Goal: Check status: Check status

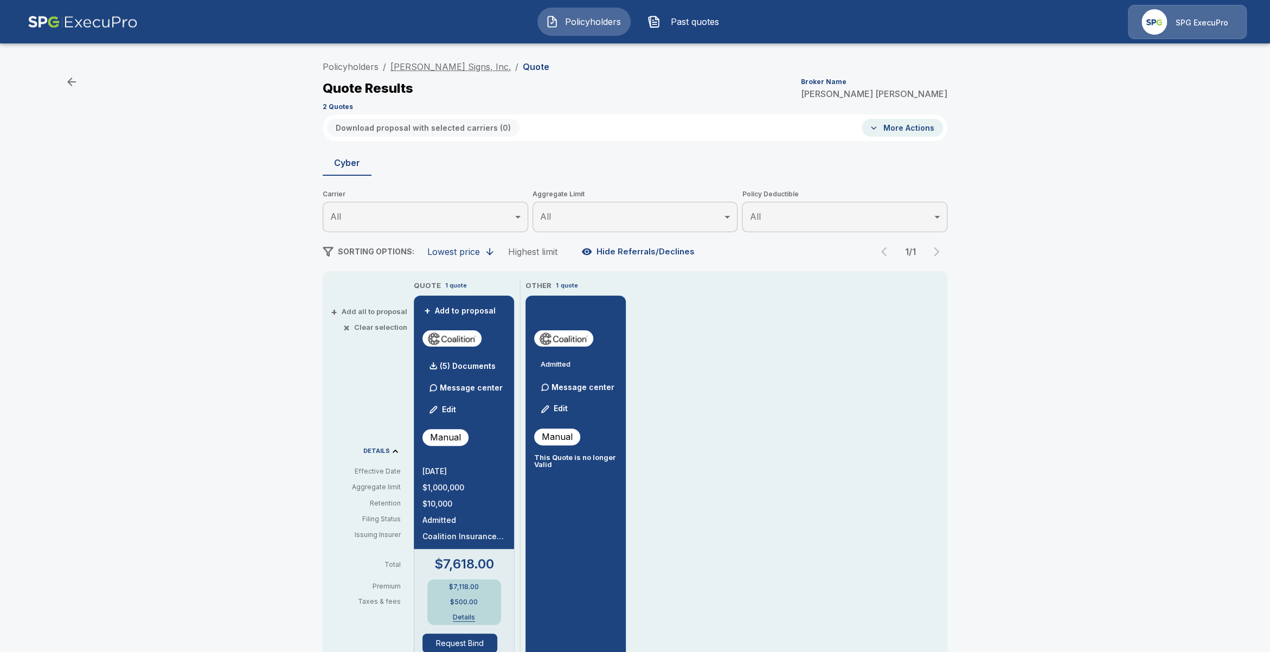
click at [441, 71] on link "Poyant Signs, Inc." at bounding box center [450, 66] width 120 height 11
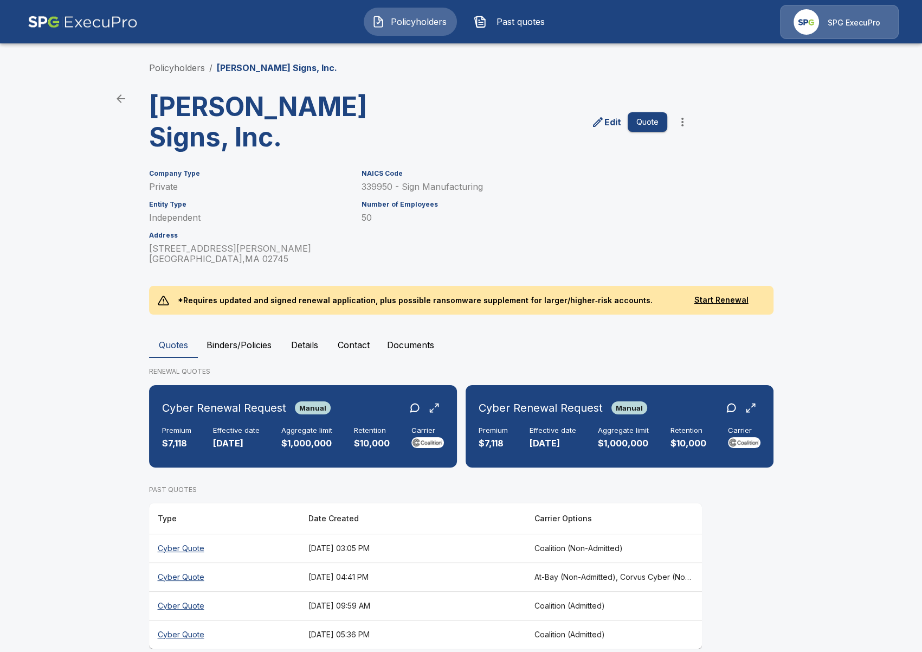
click at [391, 534] on th "August 25, 2025 at 03:05 PM" at bounding box center [413, 548] width 226 height 29
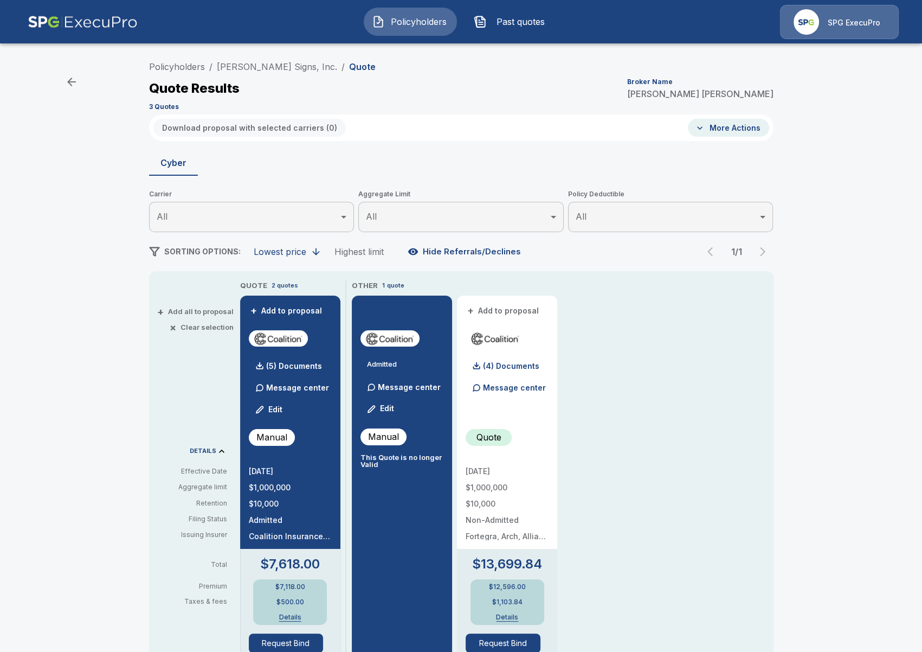
click at [73, 130] on div "Policyholders / Poyant Signs, Inc. / Quote Quote Results Broker Name Tricia Die…" at bounding box center [461, 570] width 922 height 1037
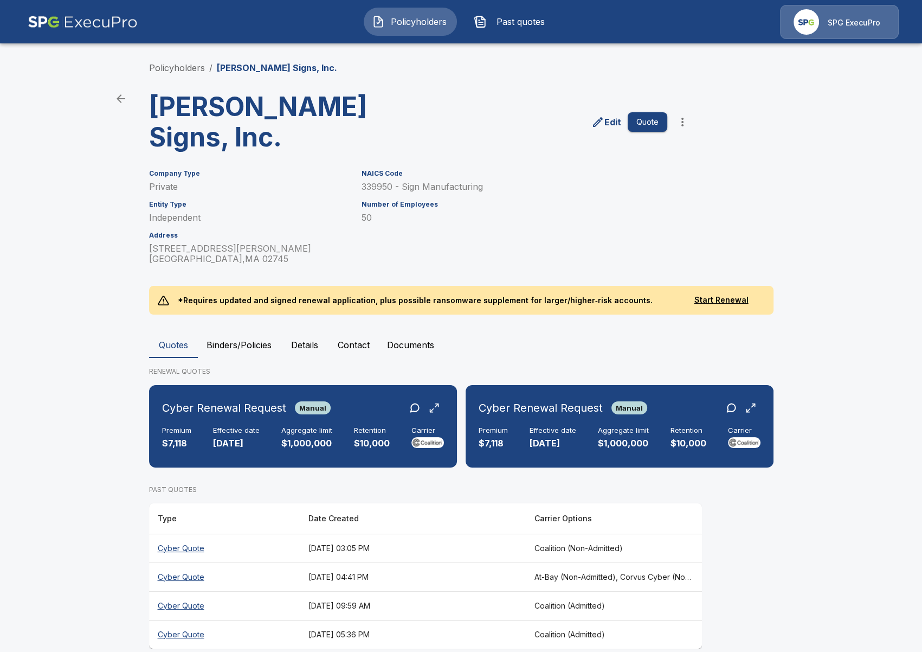
click at [521, 591] on th "August 6, 2025 at 09:59 AM" at bounding box center [413, 605] width 226 height 29
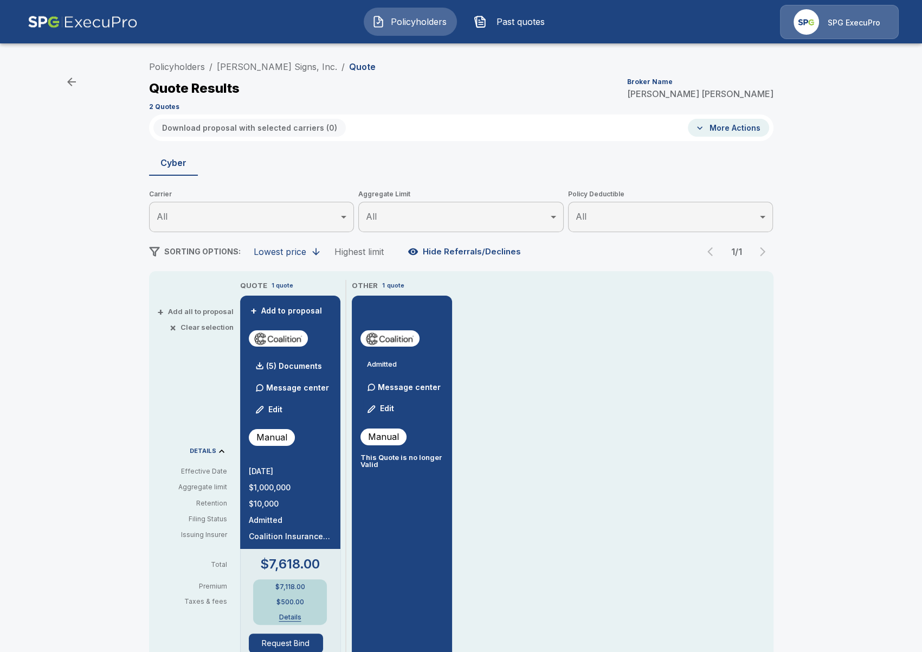
click at [74, 311] on div "Policyholders / Poyant Signs, Inc. / Quote Quote Results Broker Name Tricia Die…" at bounding box center [461, 570] width 922 height 1037
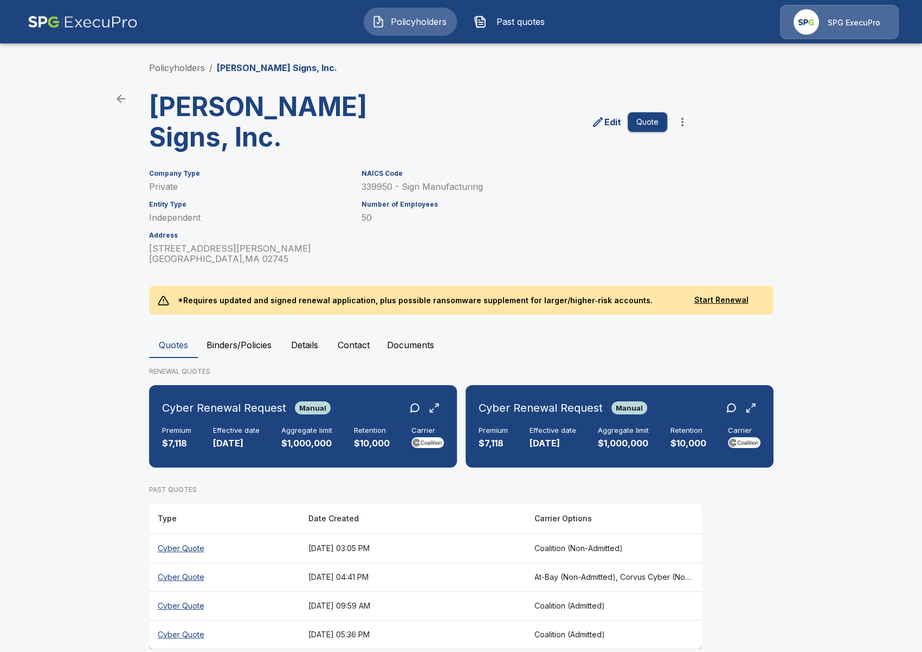
click at [115, 371] on main "Policyholders / Poyant Signs, Inc. Poyant Signs, Inc. Edit Quote Company Type P…" at bounding box center [461, 334] width 922 height 669
click at [47, 201] on main "Policyholders / Poyant Signs, Inc. Poyant Signs, Inc. Edit Quote Company Type P…" at bounding box center [461, 334] width 922 height 669
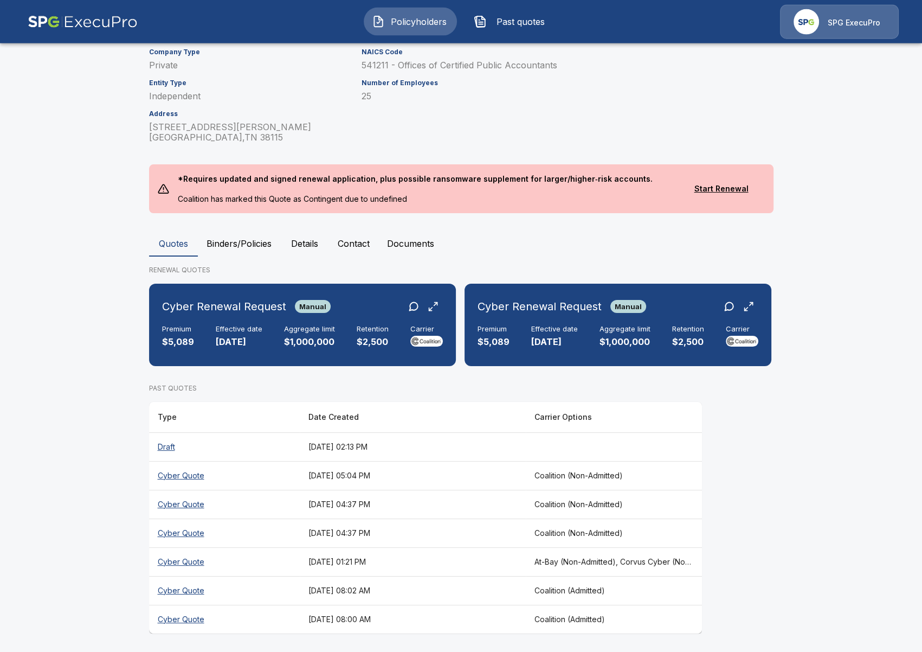
scroll to position [152, 0]
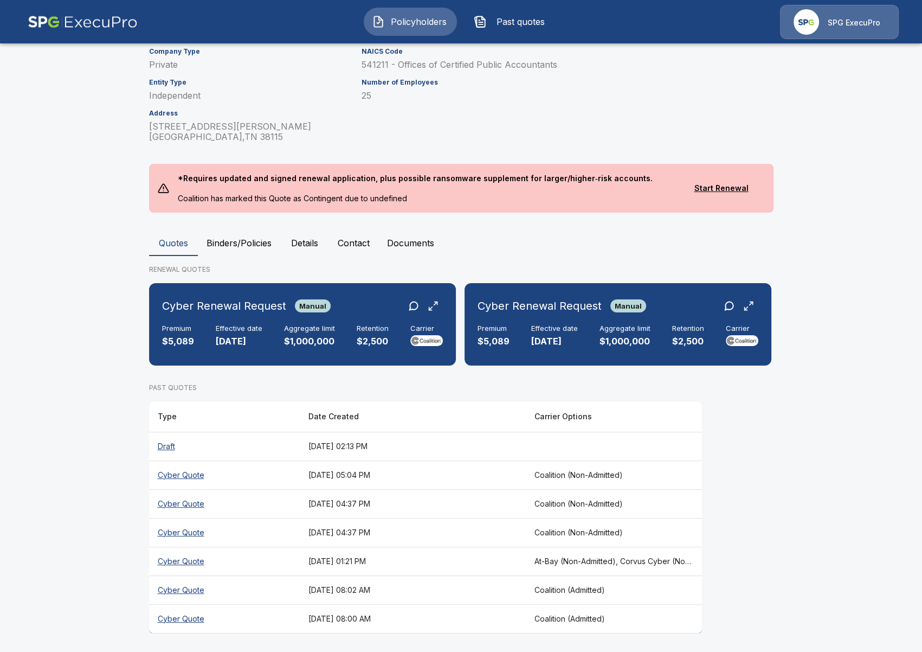
click at [393, 569] on th "[DATE] 01:21 PM" at bounding box center [413, 561] width 226 height 29
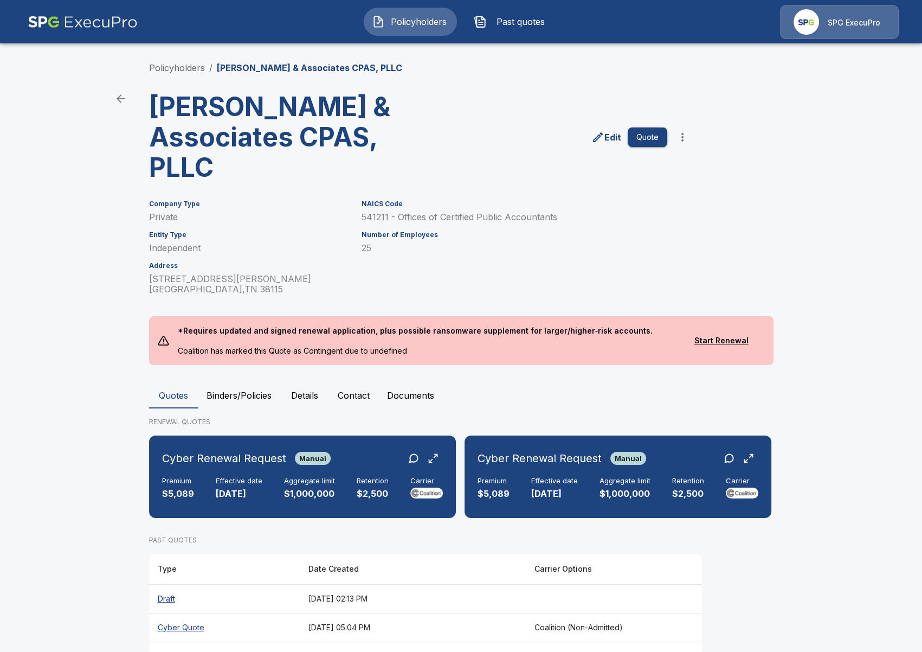
click at [91, 390] on main "Policyholders / Stallings & Associates CPAS, PLLC Stallings & Associates CPAS, …" at bounding box center [461, 403] width 922 height 806
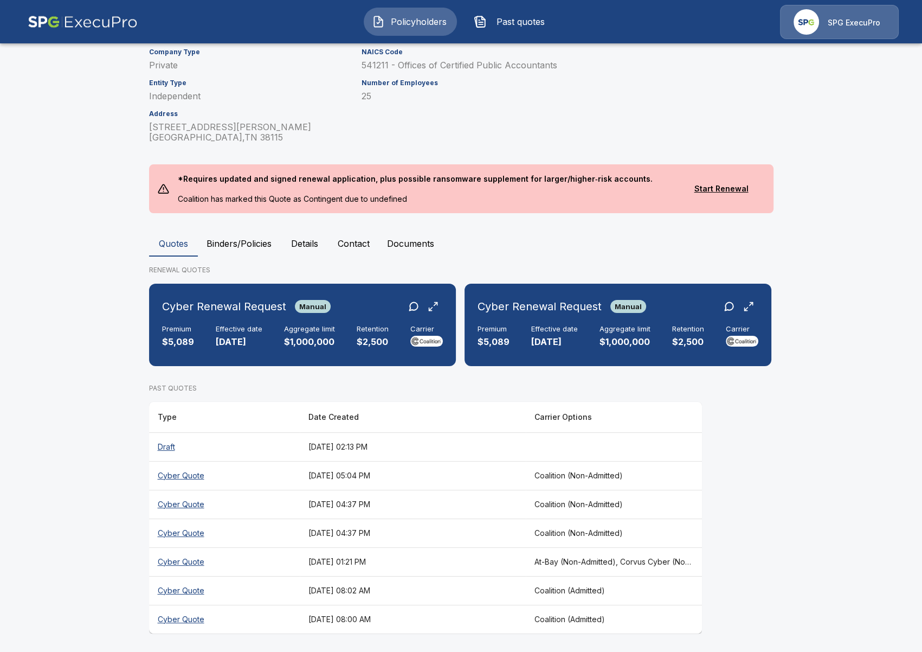
scroll to position [152, 0]
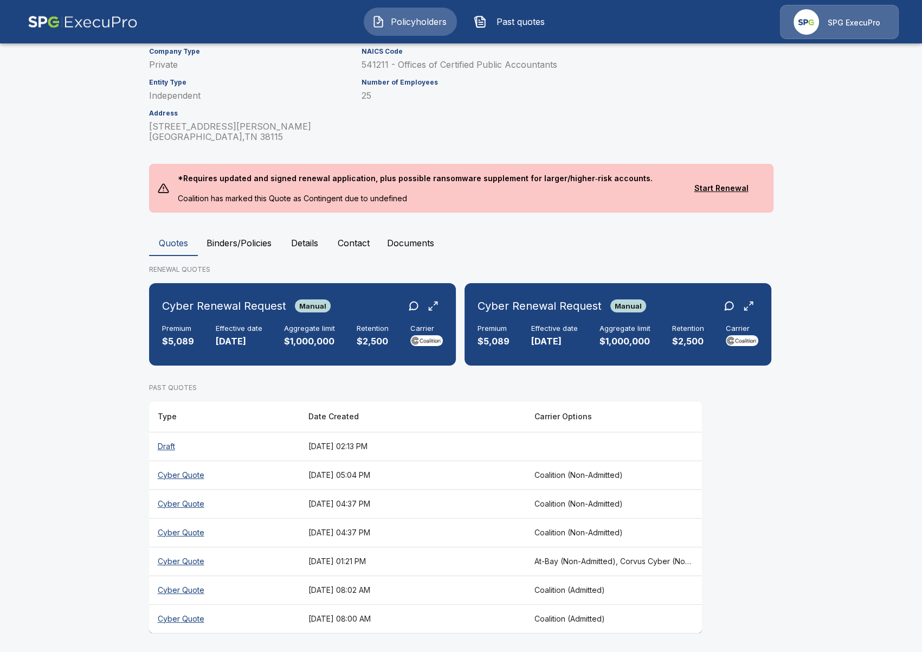
click at [306, 480] on th "[DATE] 05:04 PM" at bounding box center [413, 474] width 226 height 29
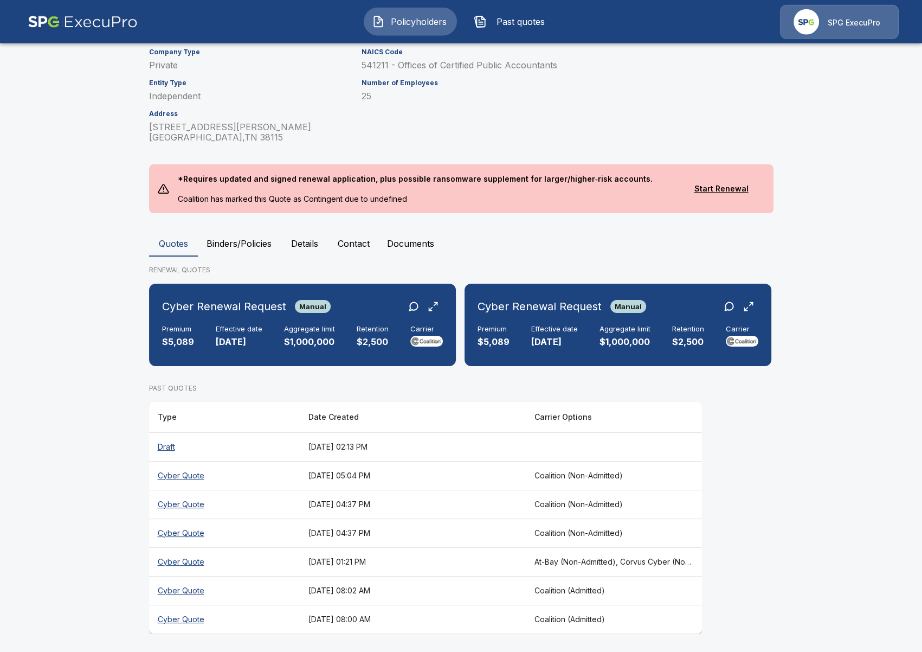
scroll to position [152, 0]
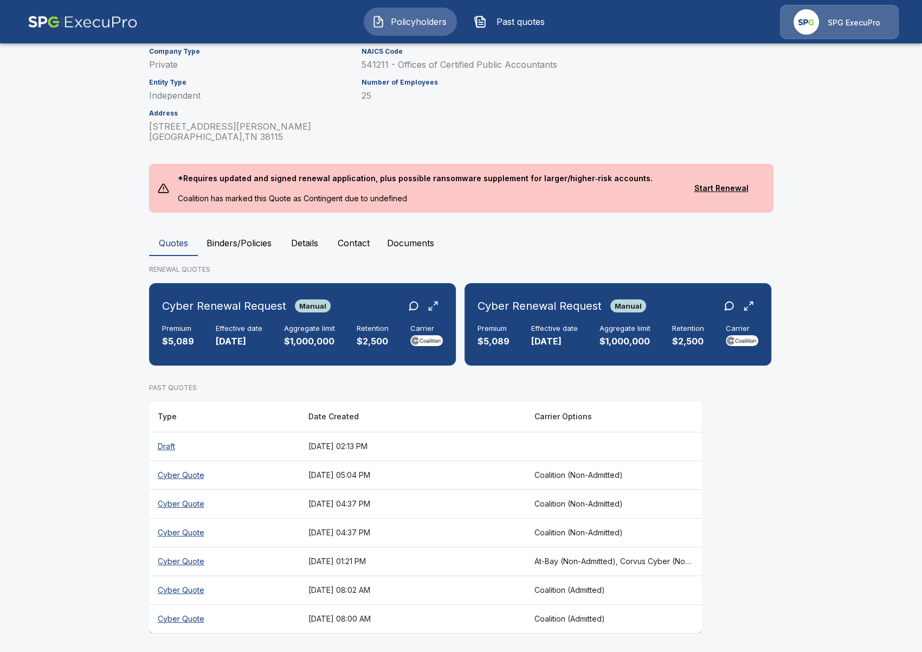
click at [513, 530] on th "[DATE] 04:37 PM" at bounding box center [413, 532] width 226 height 29
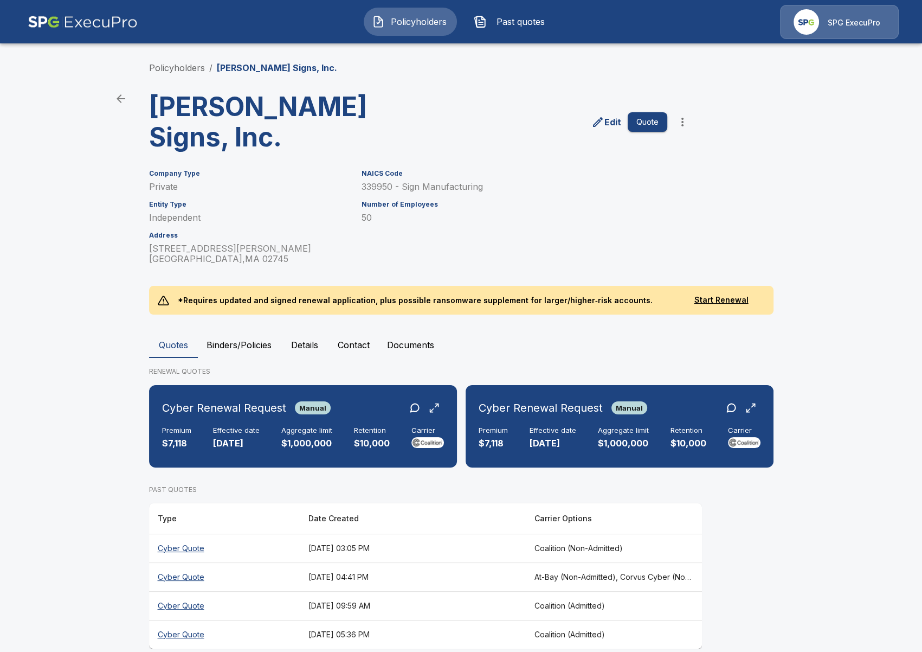
click at [86, 299] on main "Policyholders / Poyant Signs, Inc. Poyant Signs, Inc. Edit Quote Company Type P…" at bounding box center [461, 334] width 922 height 669
click at [99, 333] on main "Policyholders / Poyant Signs, Inc. Poyant Signs, Inc. Edit Quote Company Type P…" at bounding box center [461, 334] width 922 height 669
click at [55, 188] on main "Policyholders / Poyant Signs, Inc. Poyant Signs, Inc. Edit Quote Company Type P…" at bounding box center [461, 334] width 922 height 669
click at [102, 169] on main "Policyholders / Poyant Signs, Inc. Poyant Signs, Inc. Edit Quote Company Type P…" at bounding box center [461, 334] width 922 height 669
click at [63, 222] on main "Policyholders / Poyant Signs, Inc. Poyant Signs, Inc. Edit Quote Company Type P…" at bounding box center [461, 334] width 922 height 669
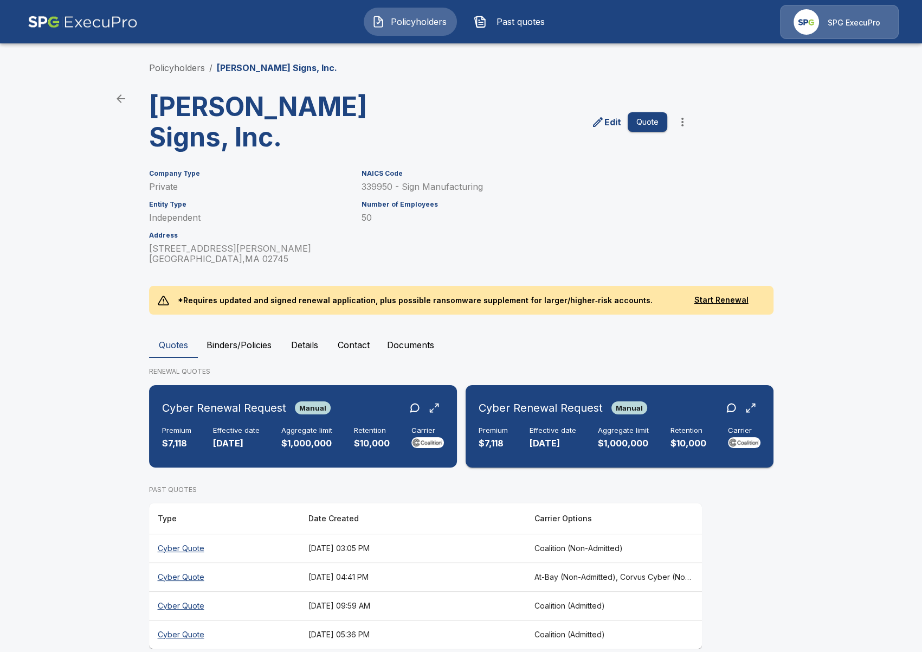
click at [501, 437] on p "$7,118" at bounding box center [493, 443] width 29 height 12
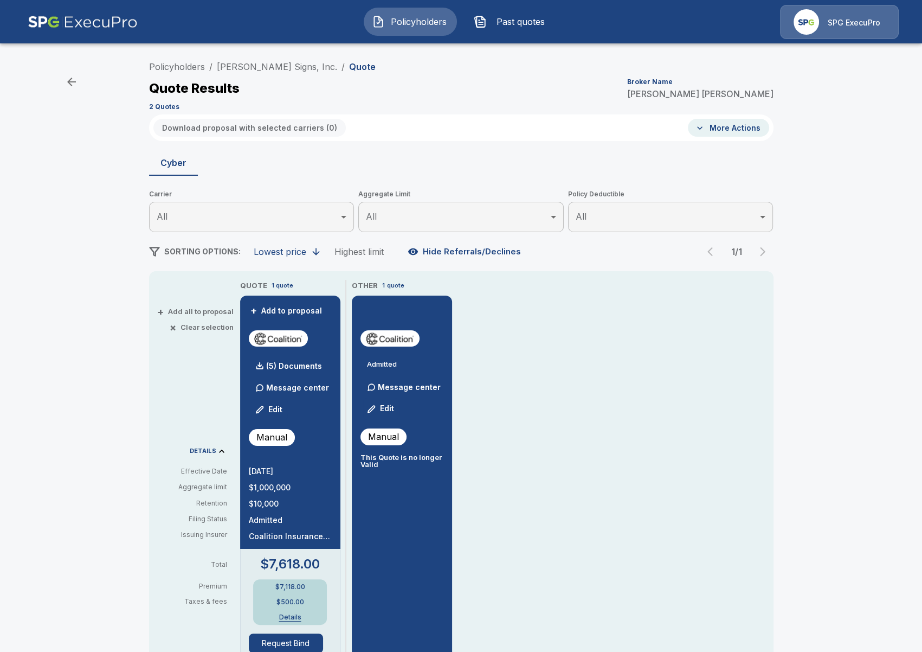
click at [103, 181] on div "Policyholders / Poyant Signs, Inc. / Quote Quote Results Broker Name Tricia Die…" at bounding box center [461, 570] width 922 height 1037
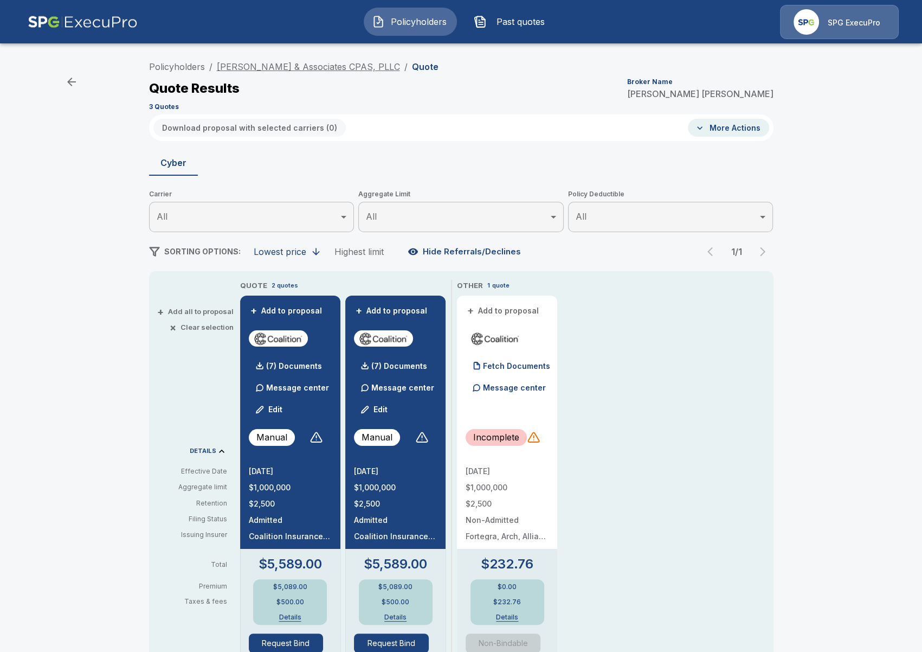
click at [280, 65] on link "[PERSON_NAME] & Associates CPAS, PLLC" at bounding box center [308, 66] width 183 height 11
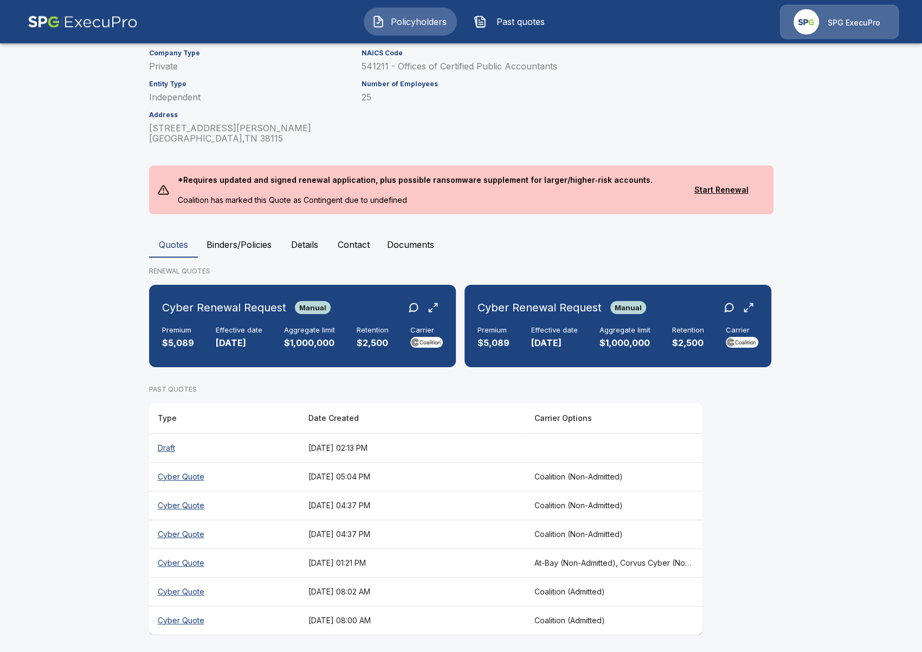
scroll to position [152, 0]
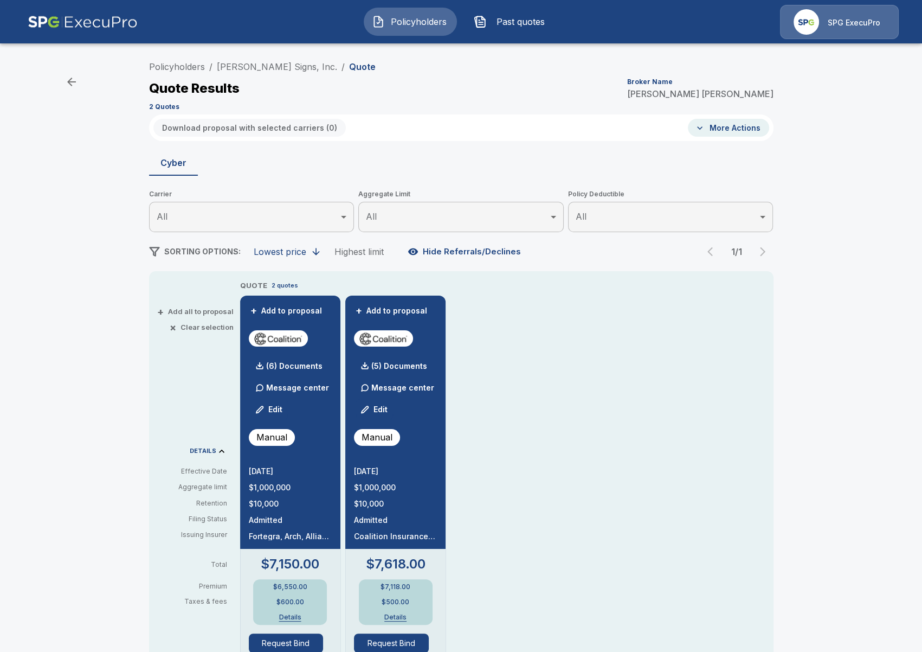
click at [246, 73] on li "[PERSON_NAME] Signs, Inc." at bounding box center [277, 66] width 120 height 13
click at [250, 65] on link "[PERSON_NAME] Signs, Inc." at bounding box center [277, 66] width 120 height 11
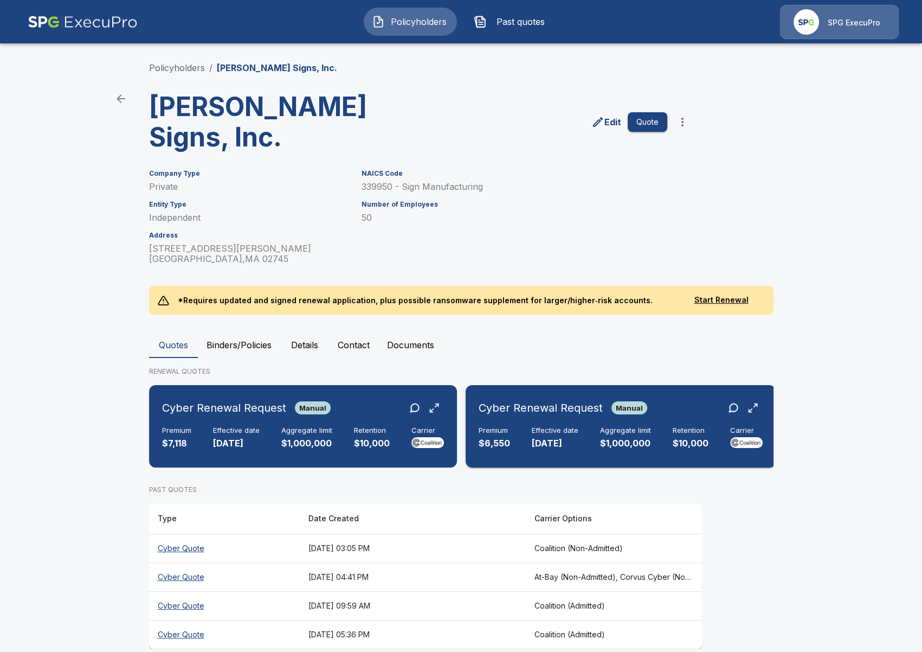
click at [633, 398] on div "Cyber Renewal Request Manual" at bounding box center [563, 408] width 169 height 20
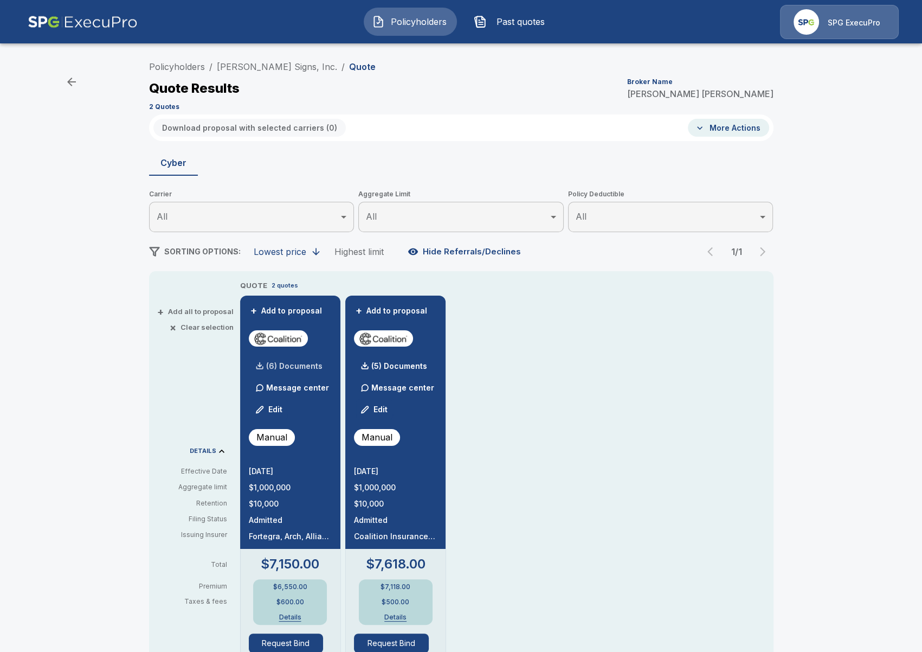
click at [279, 363] on p "(6) Documents" at bounding box center [294, 366] width 56 height 8
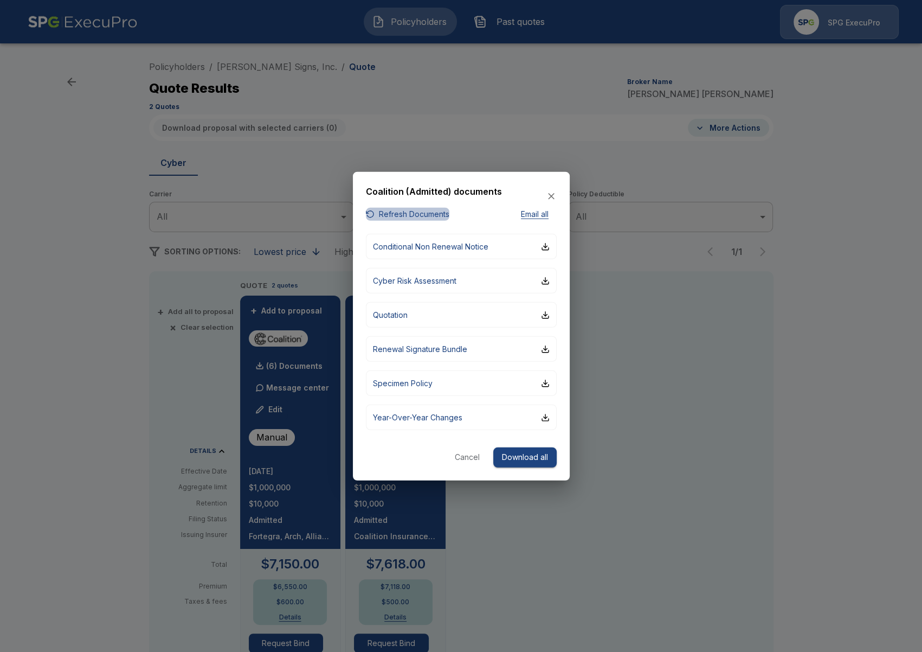
click at [411, 215] on button "Refresh Documents" at bounding box center [407, 214] width 83 height 14
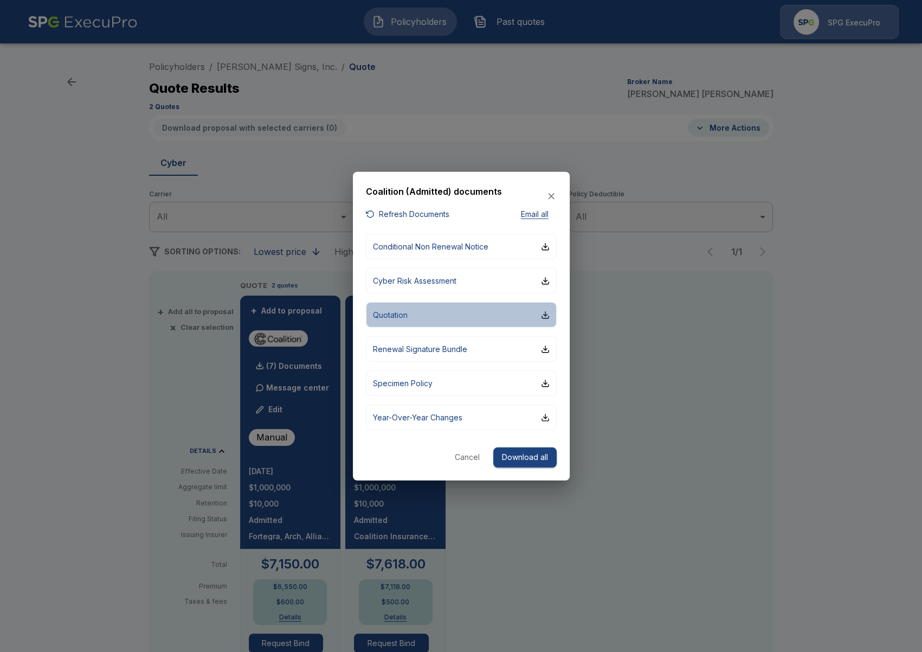
click at [418, 318] on button "Quotation" at bounding box center [461, 314] width 191 height 25
click at [138, 482] on div at bounding box center [461, 326] width 922 height 652
